Goal: Entertainment & Leisure: Consume media (video, audio)

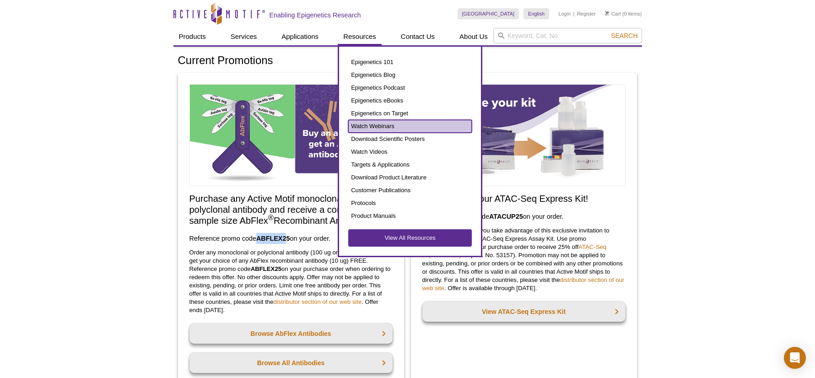
click at [382, 123] on link "Watch Webinars" at bounding box center [410, 126] width 124 height 13
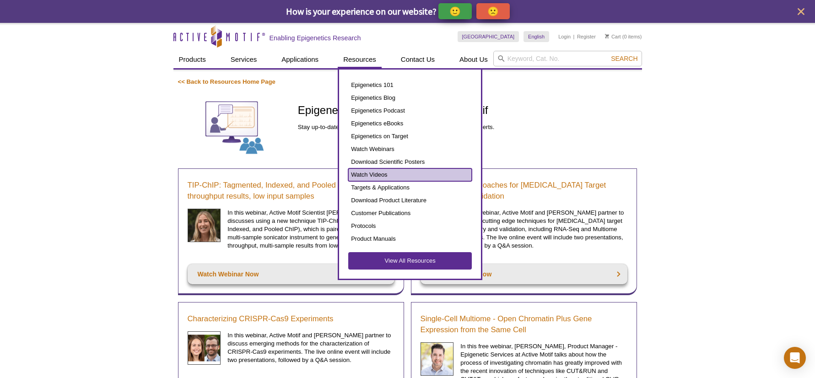
click at [371, 178] on link "Watch Videos" at bounding box center [410, 174] width 124 height 13
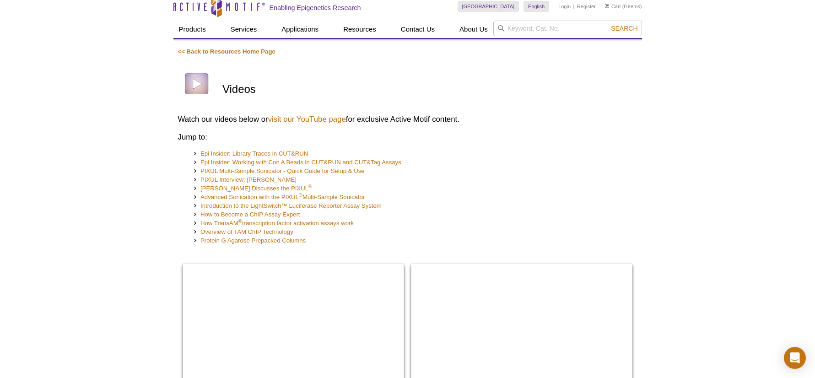
scroll to position [22, 0]
click at [221, 179] on link "PIXUL Interview: Dr. Karol Bomsztyk" at bounding box center [244, 179] width 103 height 9
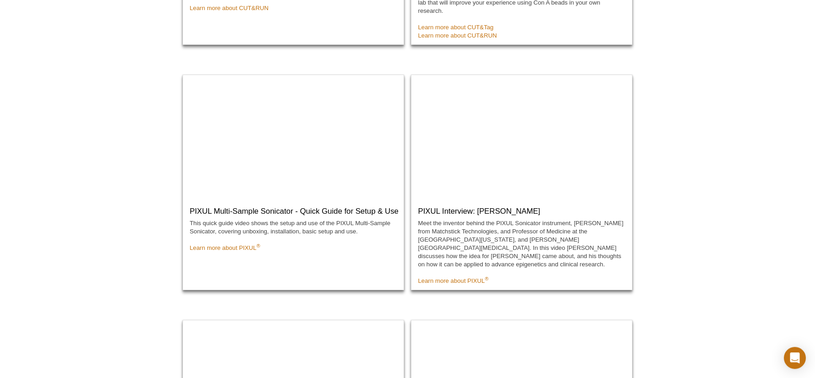
scroll to position [484, 0]
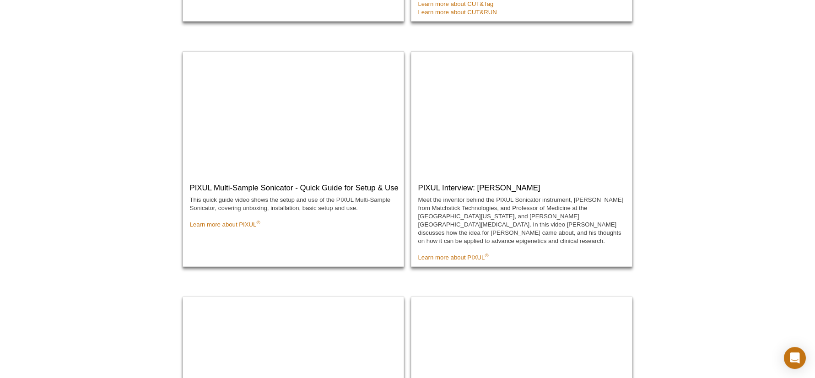
click at [477, 227] on p "Meet the inventor behind the PIXUL Sonicator instrument, Dr. Karol Bomsztyk fro…" at bounding box center [521, 229] width 207 height 66
